Goal: Information Seeking & Learning: Understand process/instructions

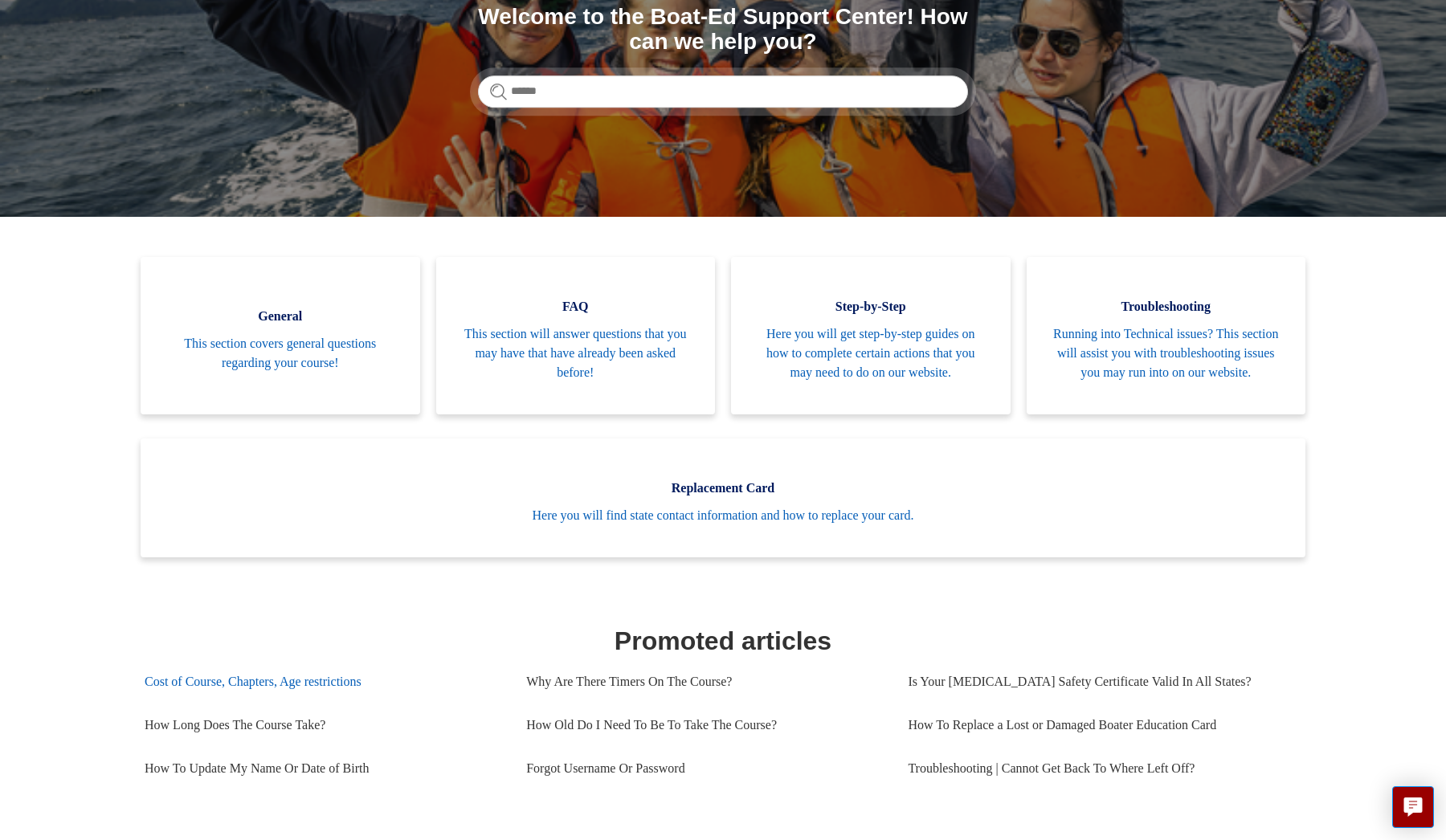
scroll to position [206, 0]
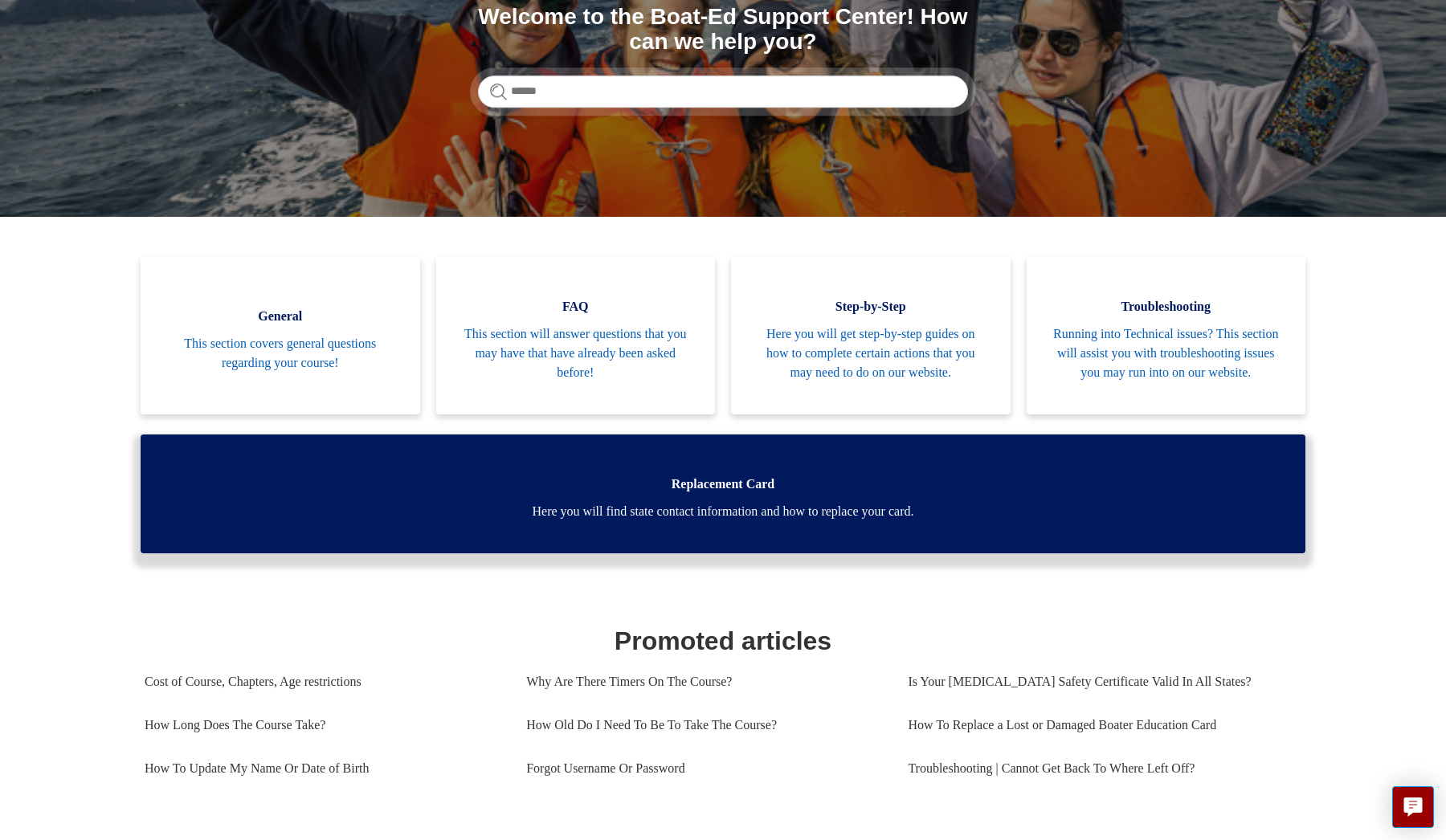
click at [563, 544] on link "Replacement Card Here you will find state contact information and how to replac…" at bounding box center [723, 493] width 1164 height 119
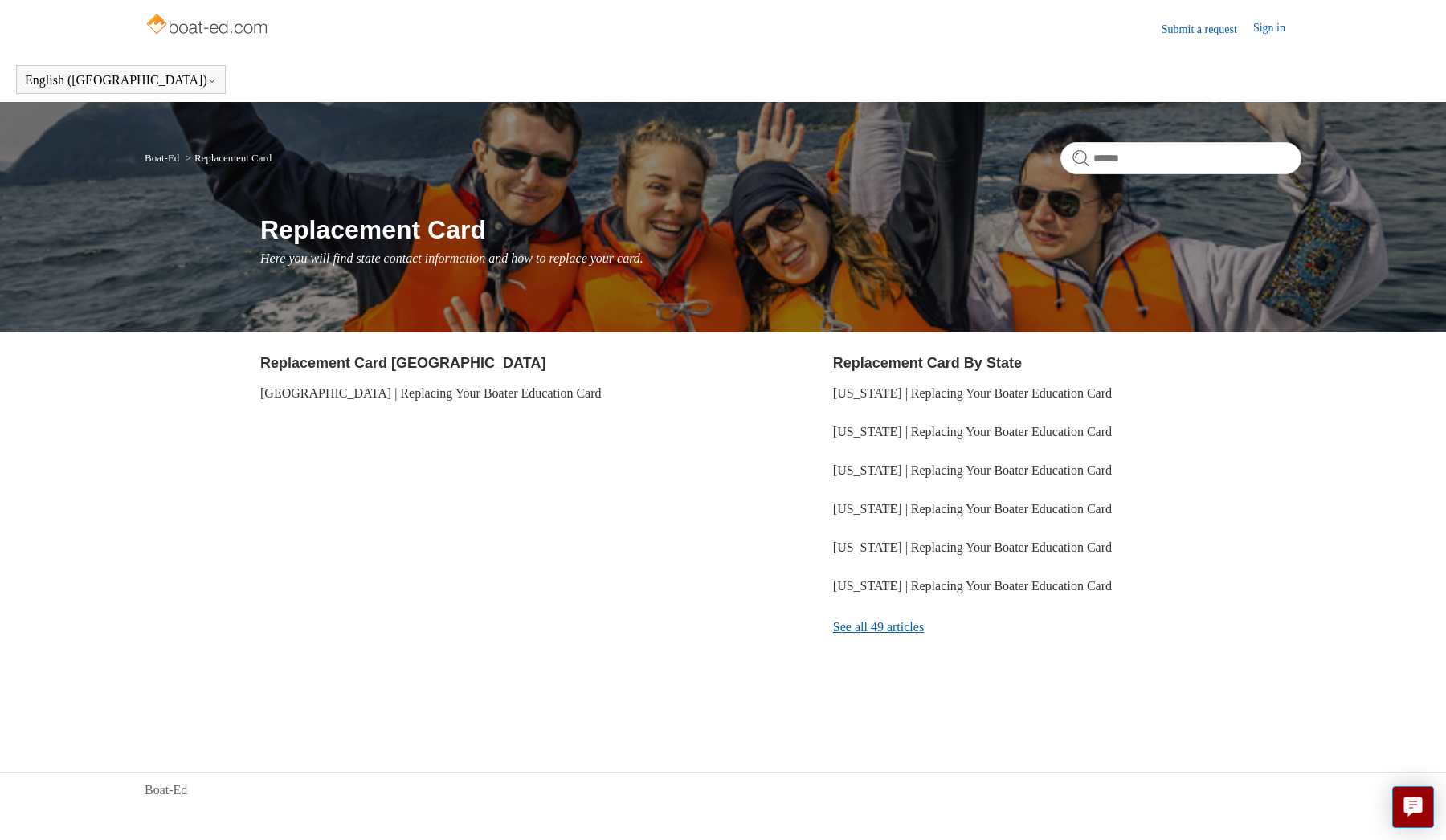
click at [841, 624] on link "See all 49 articles" at bounding box center [1066, 627] width 468 height 43
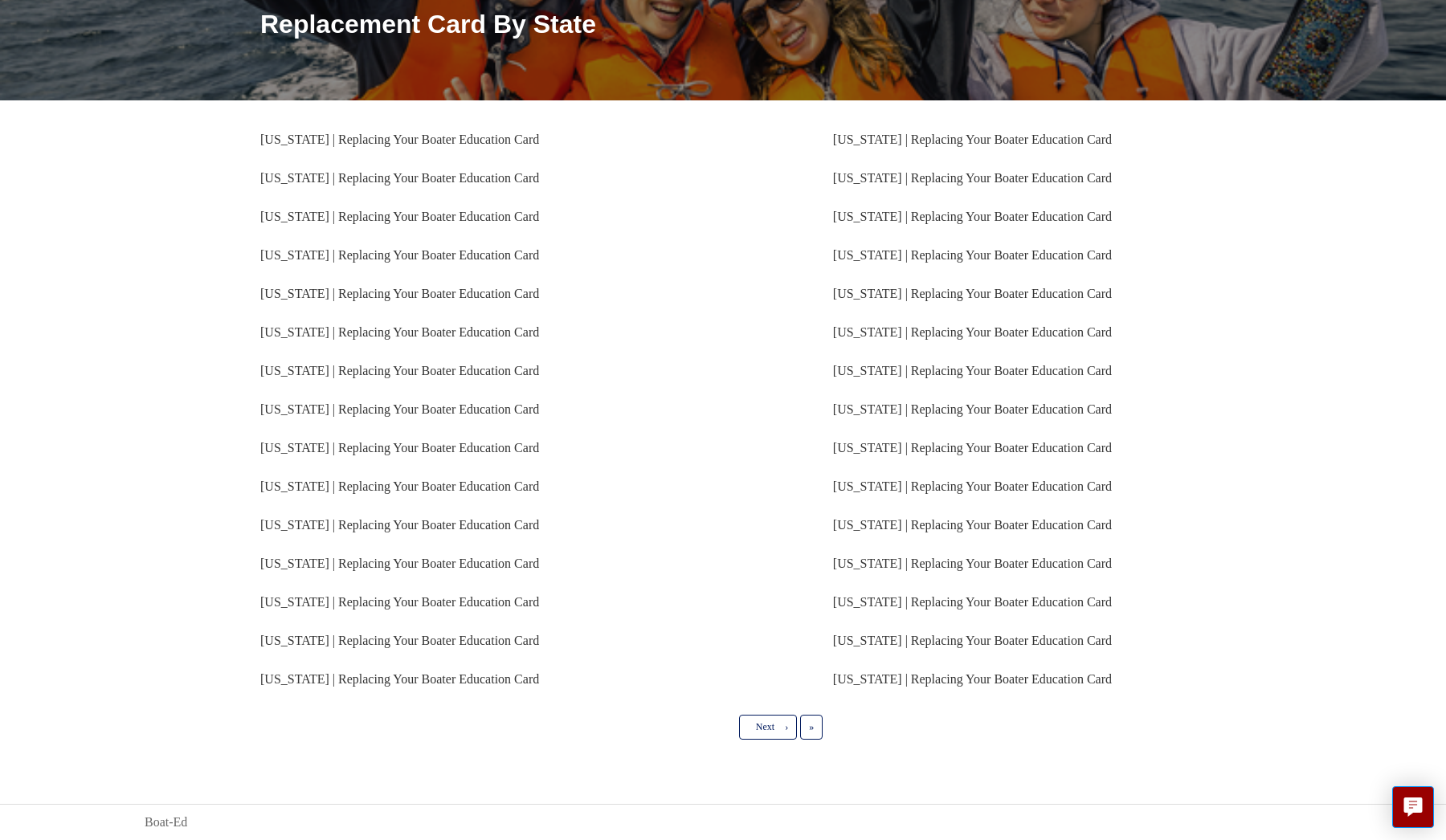
scroll to position [204, 0]
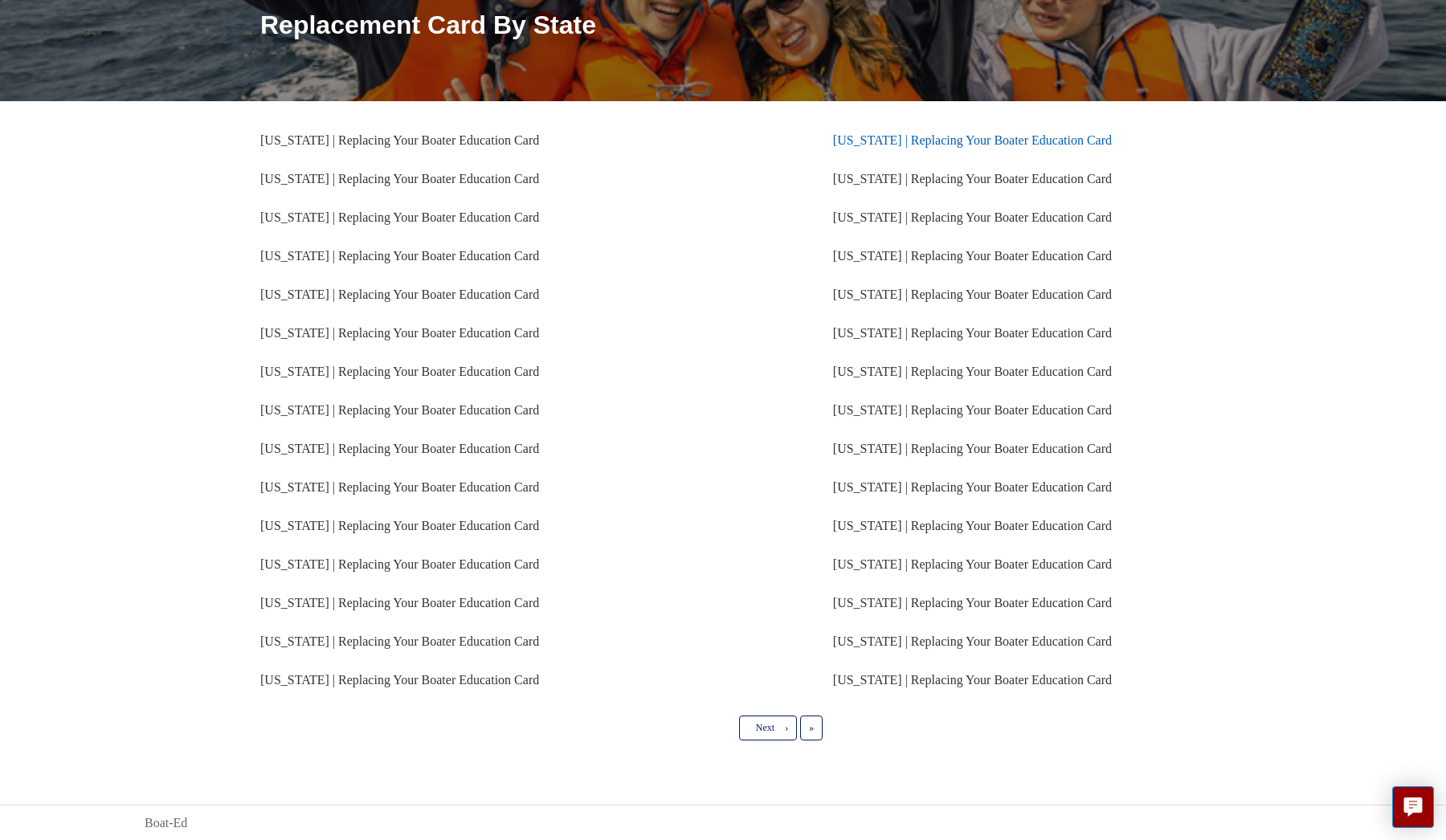
click at [860, 144] on link "[US_STATE] | Replacing Your Boater Education Card" at bounding box center [972, 140] width 279 height 13
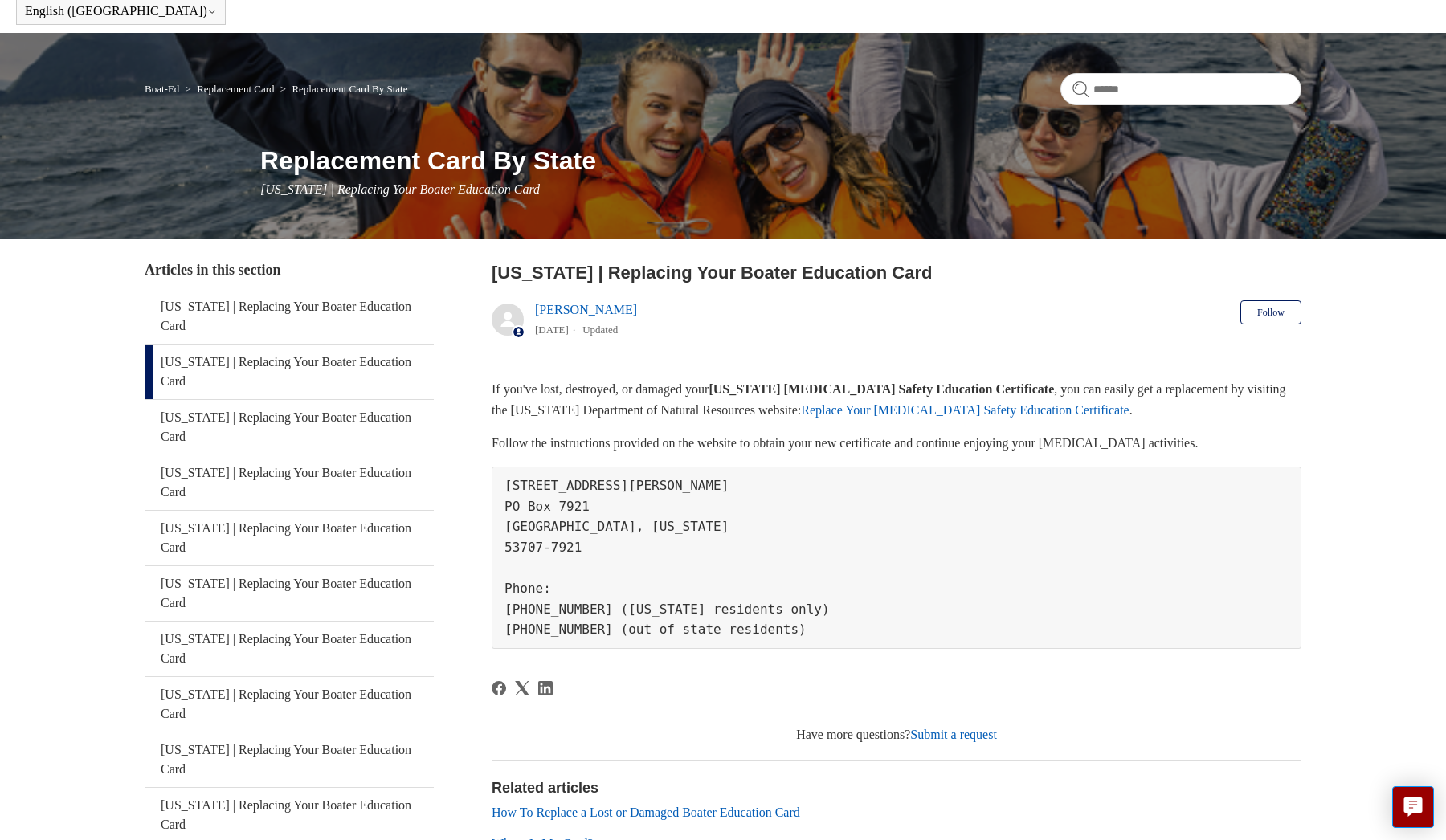
scroll to position [69, 0]
click at [917, 415] on link "Replace Your Boating Safety Education Certificate" at bounding box center [965, 410] width 328 height 13
